Goal: Information Seeking & Learning: Learn about a topic

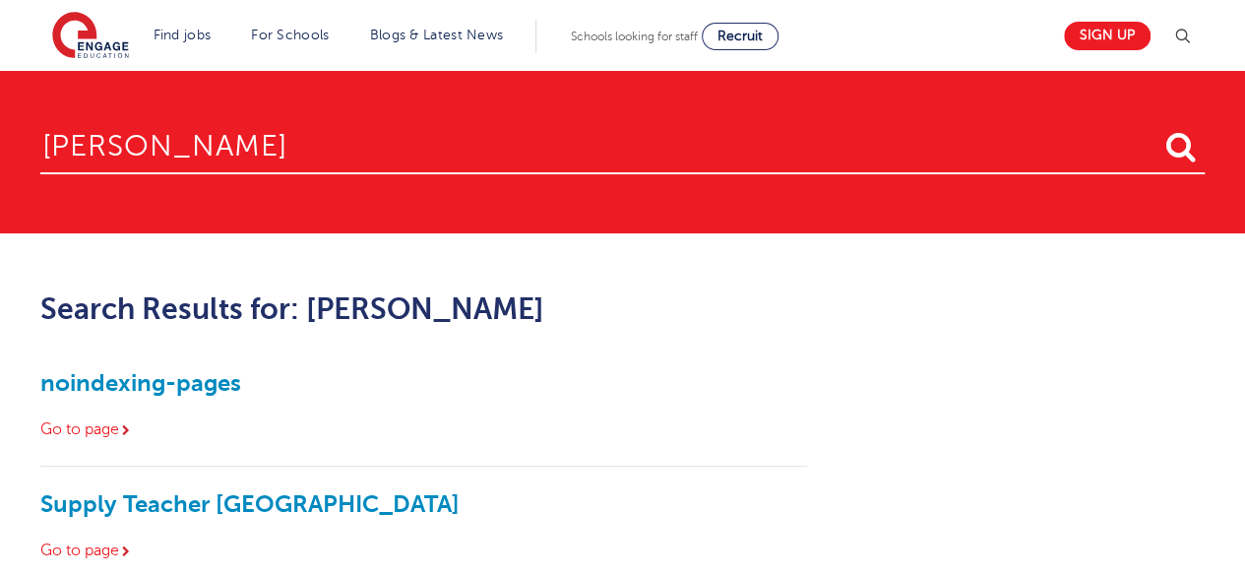
click at [632, 43] on div "Schools looking for staff Recruit" at bounding box center [675, 37] width 208 height 28
click at [152, 172] on input "laura" at bounding box center [622, 142] width 1164 height 64
type input "l"
type input "talent"
click at [1157, 130] on button "submit" at bounding box center [1180, 148] width 47 height 36
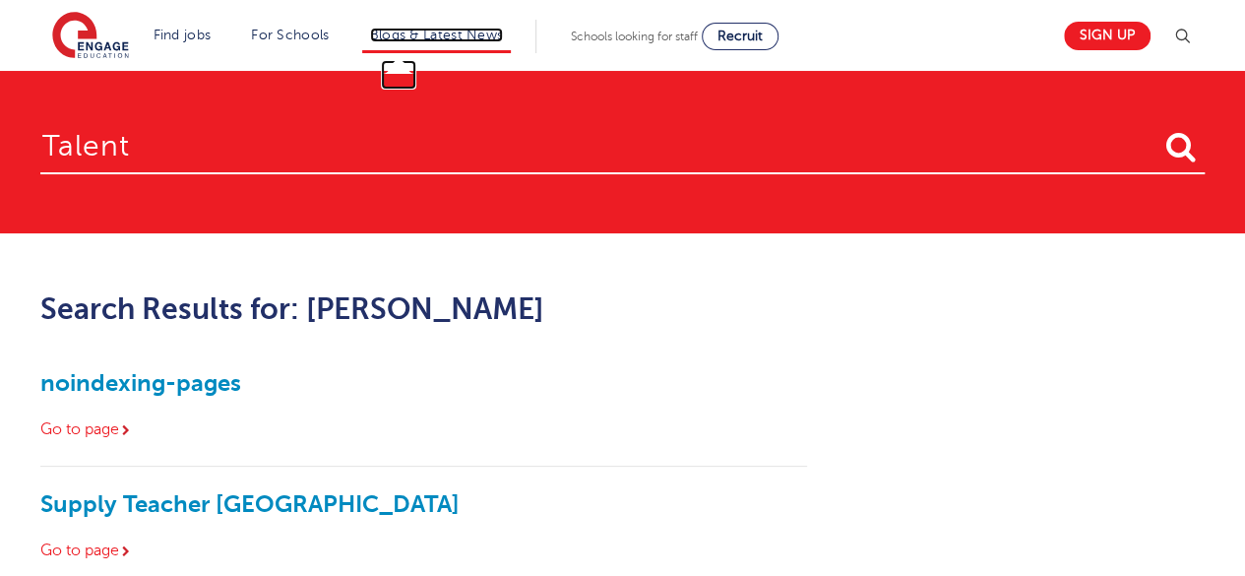
click at [456, 29] on link "Blogs & Latest News" at bounding box center [437, 35] width 134 height 15
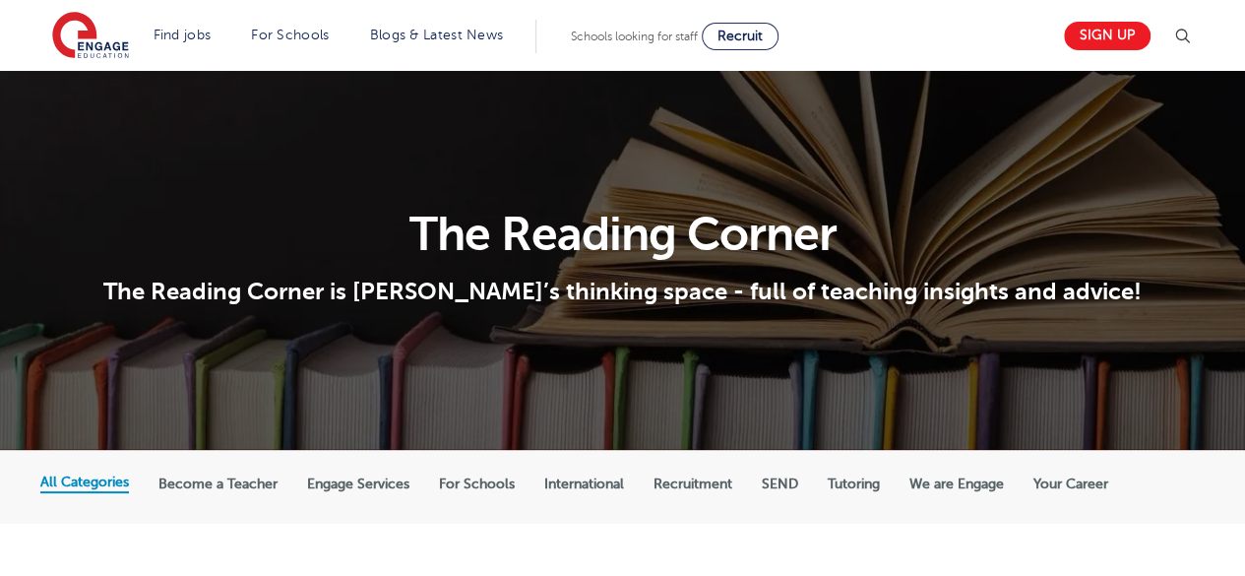
click at [678, 479] on label "Recruitment" at bounding box center [692, 484] width 79 height 18
click at [0, 0] on input "Recruitment" at bounding box center [0, 0] width 0 height 0
click at [689, 489] on label "Recruitment" at bounding box center [692, 482] width 79 height 18
click at [0, 0] on input "Recruitment" at bounding box center [0, 0] width 0 height 0
click at [689, 489] on label "Recruitment" at bounding box center [692, 482] width 79 height 18
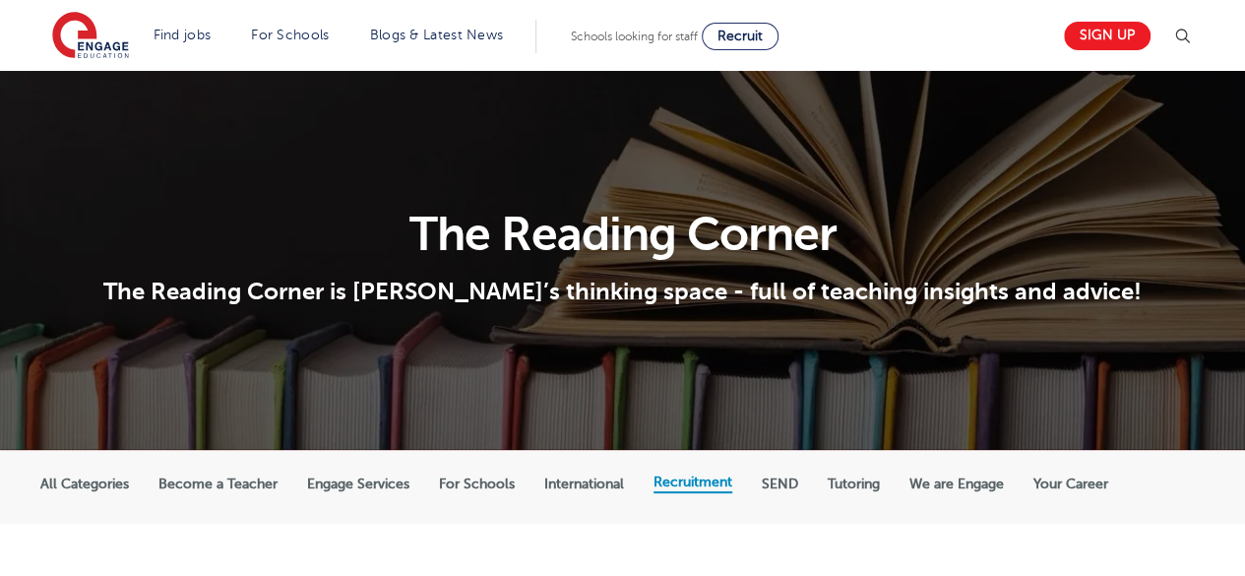
click at [0, 0] on input "Recruitment" at bounding box center [0, 0] width 0 height 0
click at [462, 483] on label "For Schools" at bounding box center [477, 484] width 76 height 18
click at [0, 0] on input "For Schools" at bounding box center [0, 0] width 0 height 0
click at [462, 483] on label "For Schools" at bounding box center [477, 482] width 76 height 18
click at [356, 479] on label "Engage Services" at bounding box center [358, 484] width 102 height 18
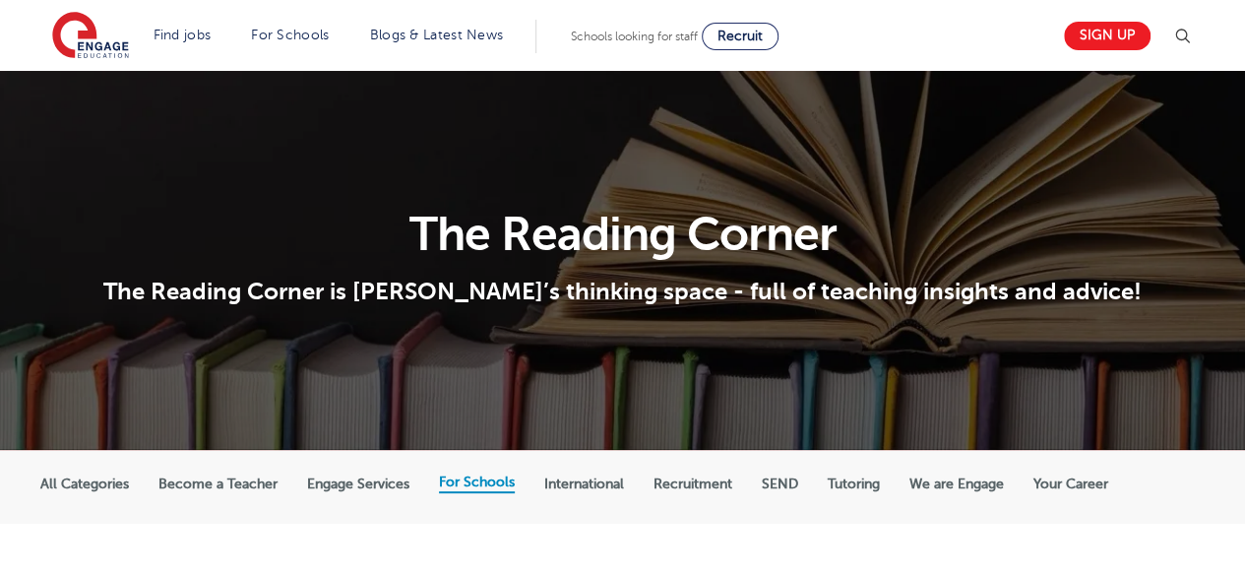
click at [0, 0] on input "Engage Services" at bounding box center [0, 0] width 0 height 0
click at [356, 479] on label "Engage Services" at bounding box center [358, 482] width 102 height 18
click at [325, 481] on label "Engage Services" at bounding box center [358, 482] width 102 height 18
click at [0, 0] on input "Engage Services" at bounding box center [0, 0] width 0 height 0
click at [325, 481] on label "Engage Services" at bounding box center [358, 482] width 102 height 18
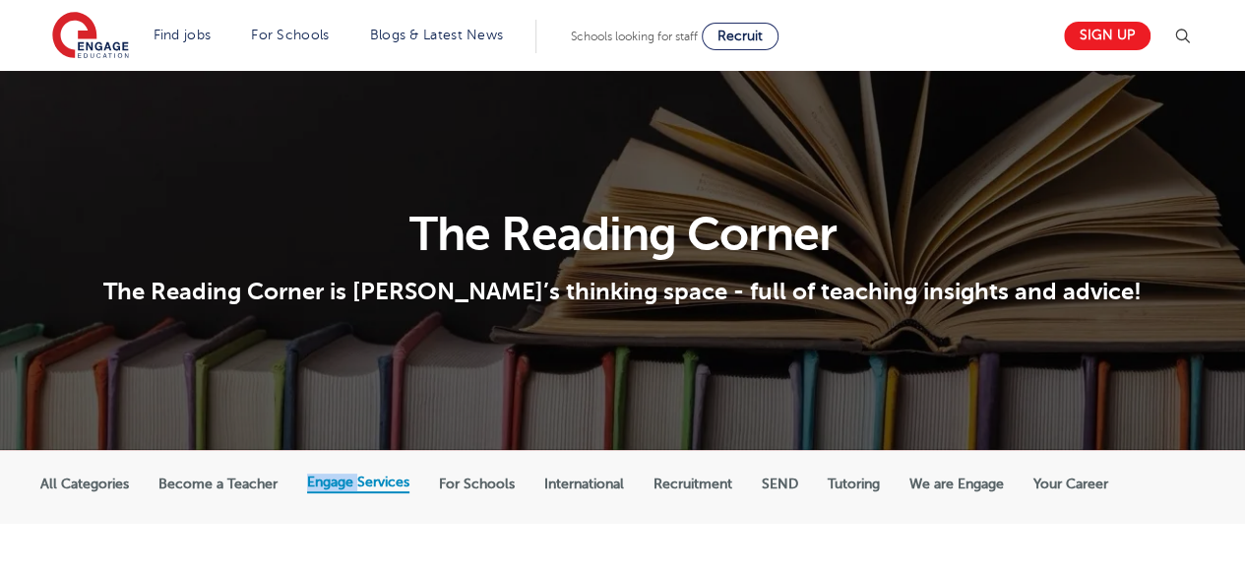
click at [0, 0] on input "Engage Services" at bounding box center [0, 0] width 0 height 0
click at [67, 485] on label "All Categories" at bounding box center [84, 484] width 89 height 18
click at [0, 0] on input "All Categories" at bounding box center [0, 0] width 0 height 0
click at [214, 481] on label "Become a Teacher" at bounding box center [217, 484] width 119 height 18
click at [0, 0] on input "Become a Teacher" at bounding box center [0, 0] width 0 height 0
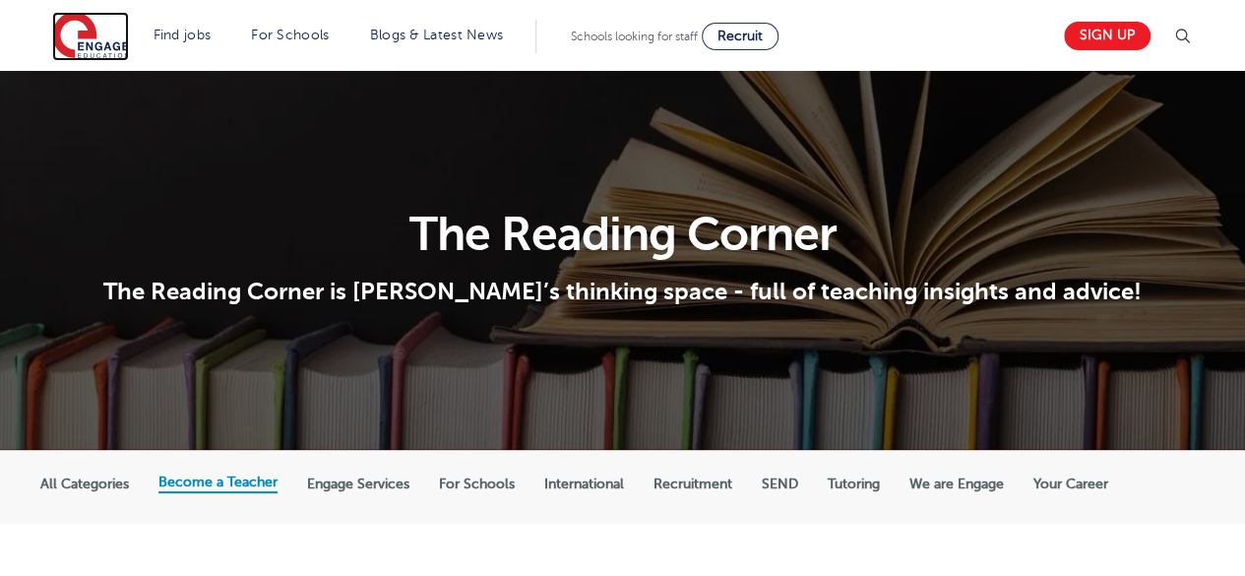
click at [111, 45] on img at bounding box center [90, 36] width 77 height 49
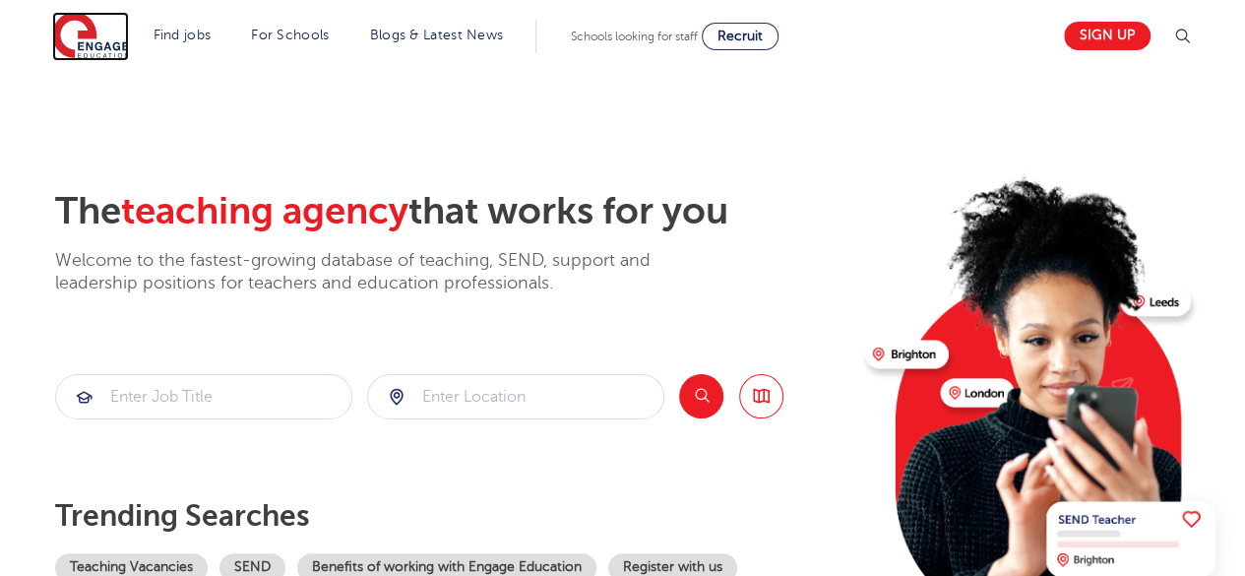
click at [111, 45] on img at bounding box center [90, 36] width 77 height 49
click at [437, 50] on li "Blogs & Latest News" at bounding box center [437, 36] width 150 height 33
